Goal: Navigation & Orientation: Find specific page/section

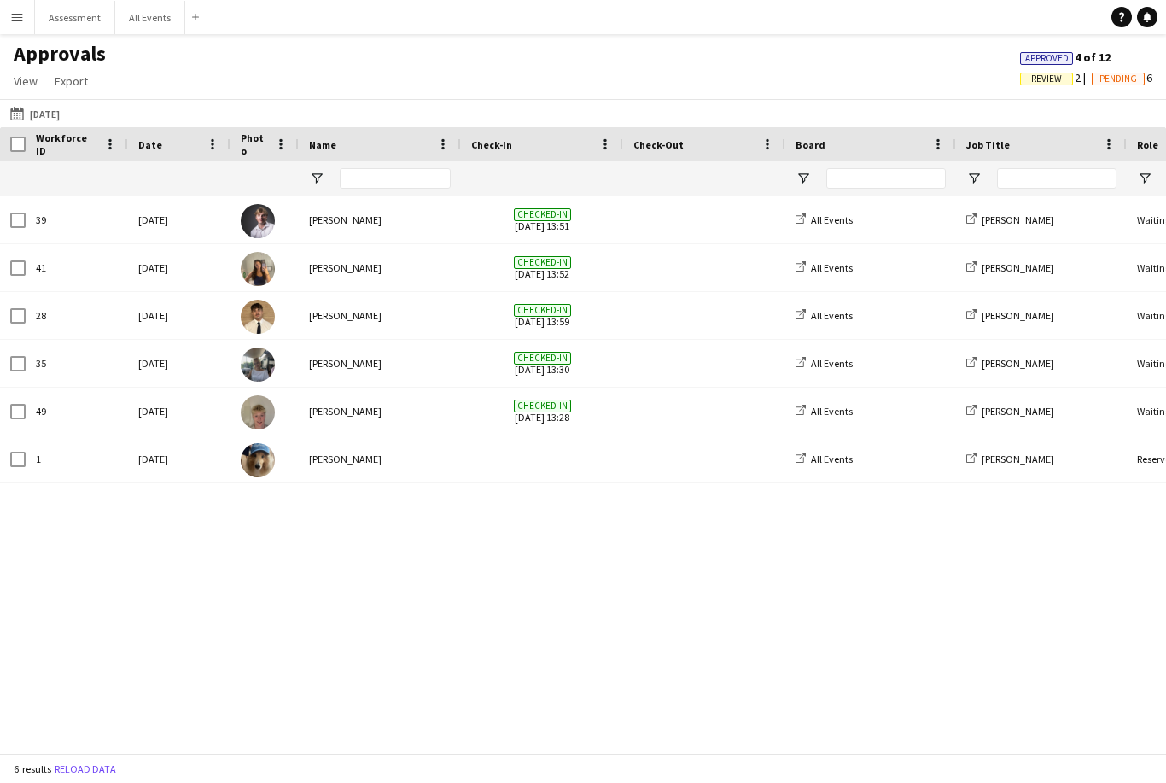
click at [8, 22] on button "Menu" at bounding box center [17, 17] width 34 height 34
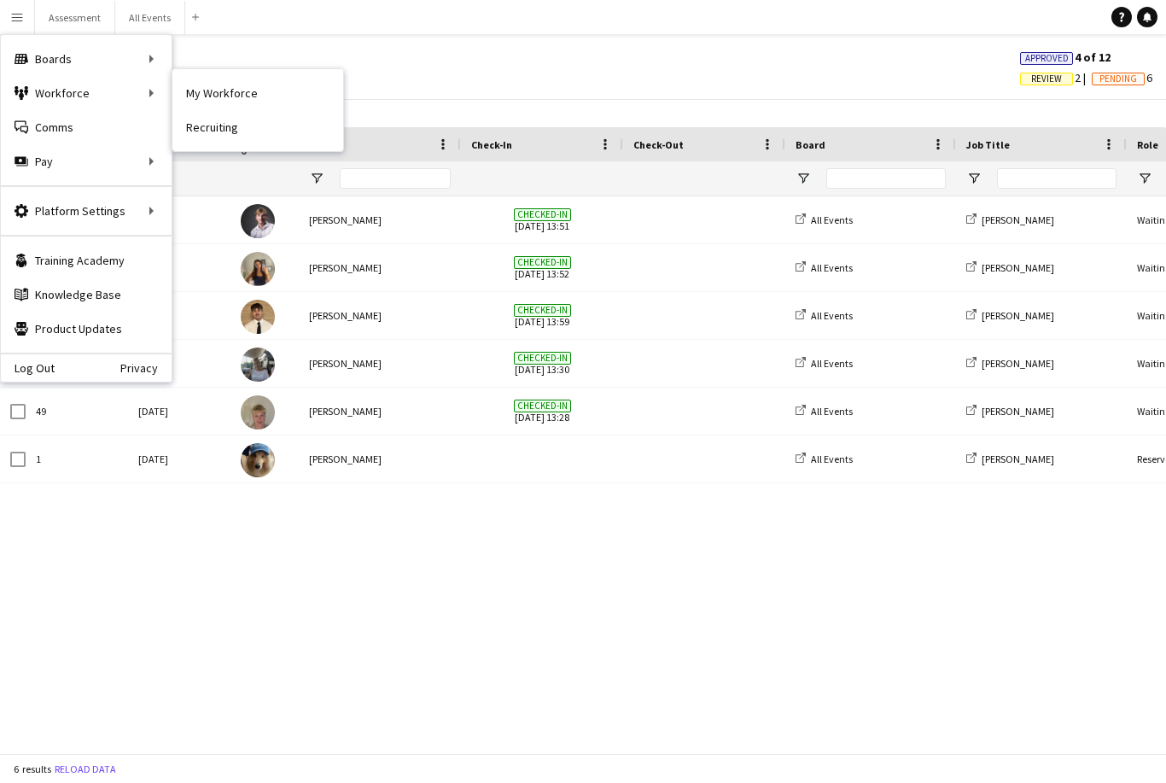
click at [269, 95] on link "My Workforce" at bounding box center [257, 93] width 171 height 34
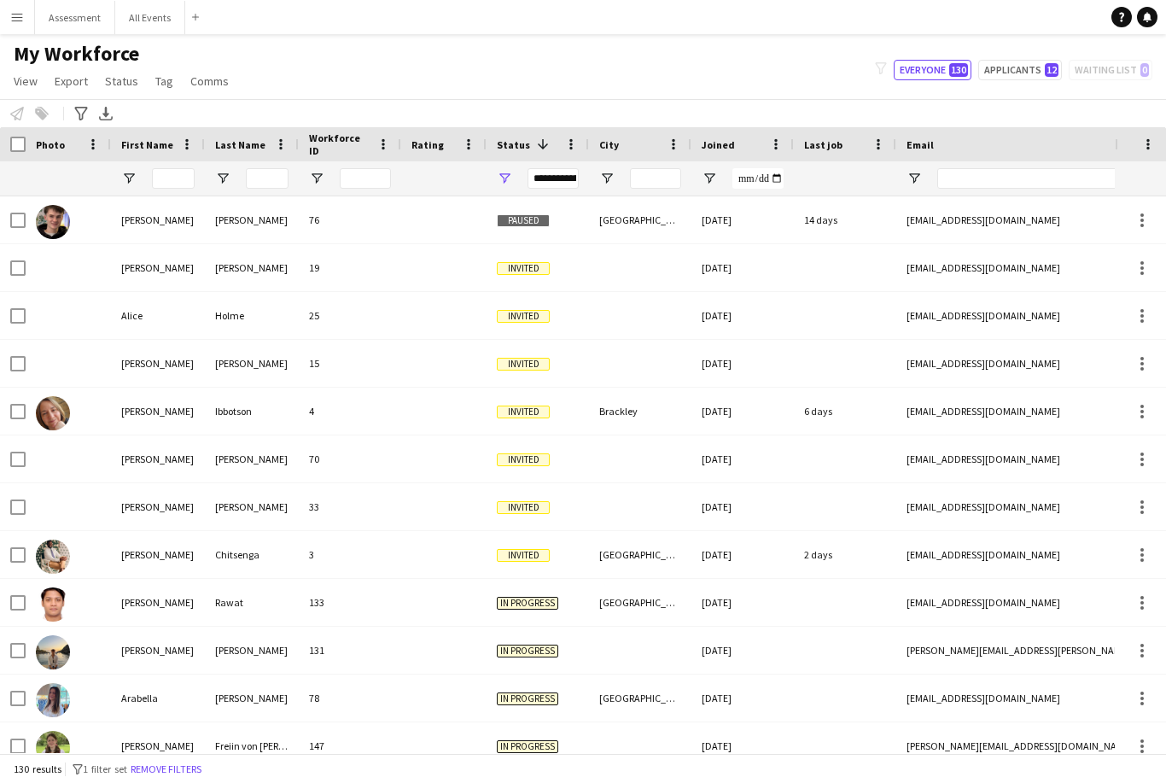
scroll to position [5, 0]
click at [1034, 65] on button "Applicants 12" at bounding box center [1020, 70] width 84 height 20
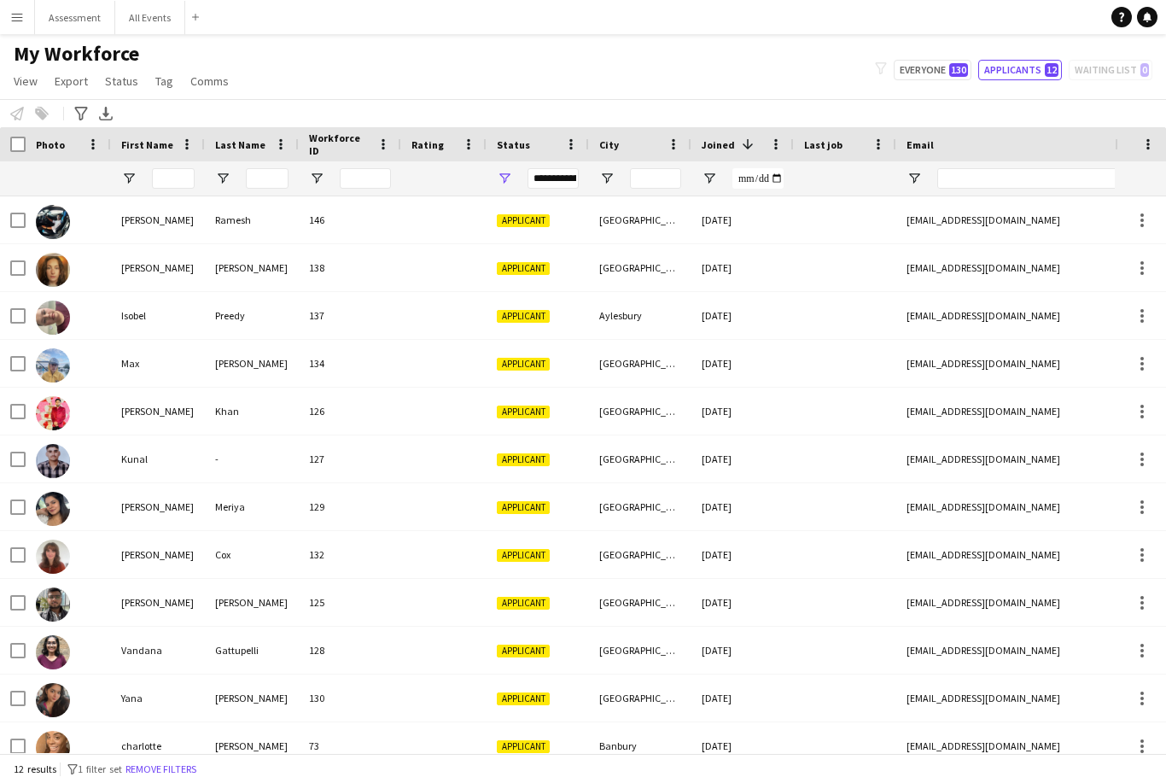
scroll to position [10, 0]
click at [943, 60] on button "Everyone 130" at bounding box center [932, 70] width 78 height 20
type input "**********"
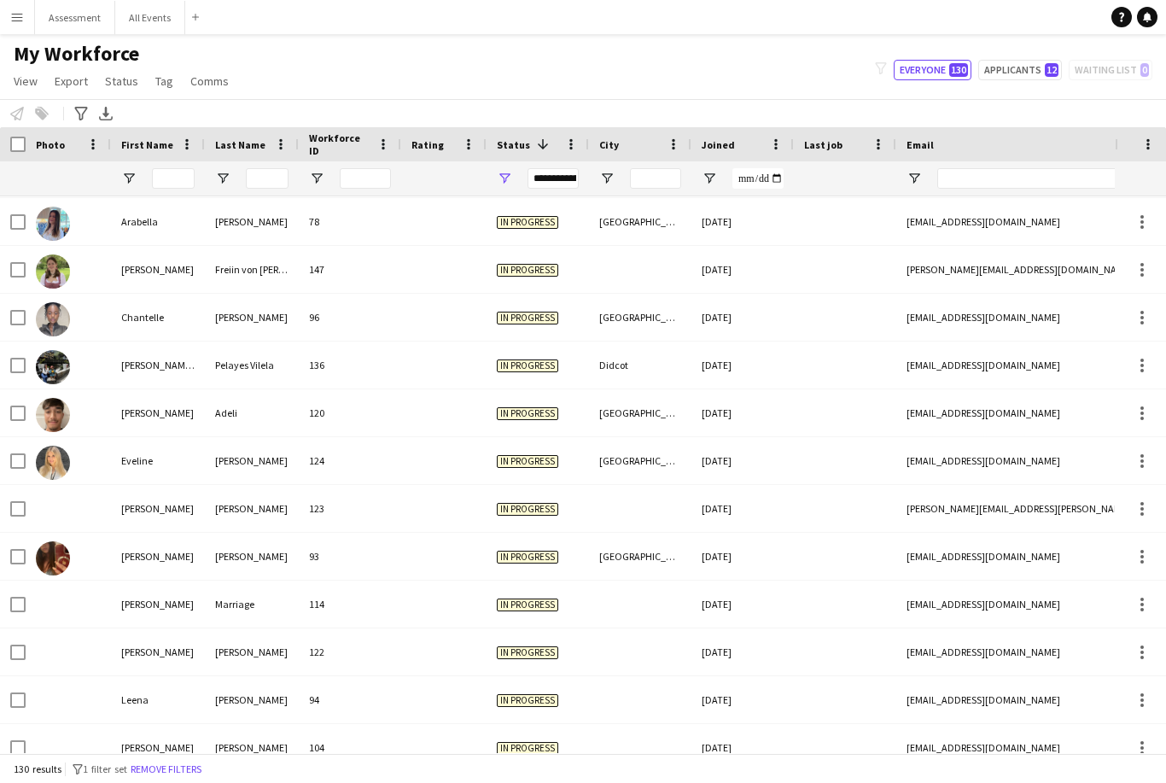
scroll to position [560, 0]
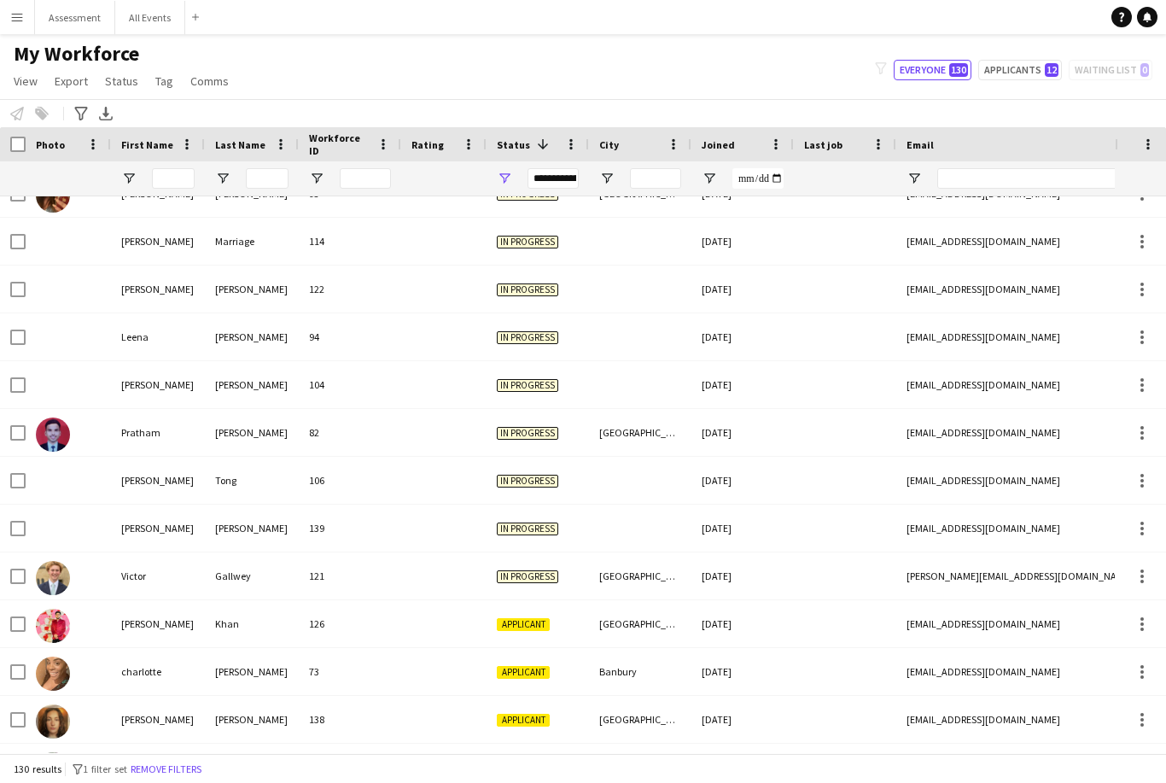
click at [160, 21] on button "All Events Close" at bounding box center [150, 17] width 70 height 33
